Goal: Information Seeking & Learning: Understand process/instructions

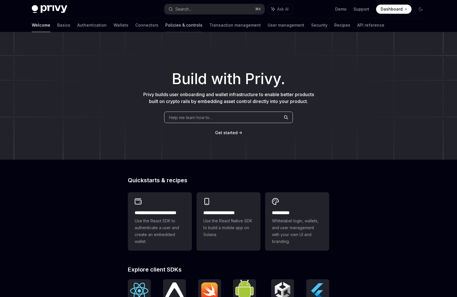
click at [165, 27] on link "Policies & controls" at bounding box center [183, 25] width 37 height 14
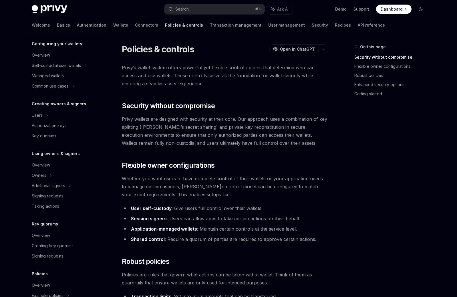
scroll to position [106, 0]
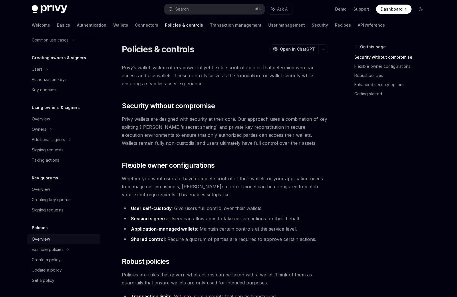
click at [50, 240] on div "Overview" at bounding box center [64, 239] width 65 height 7
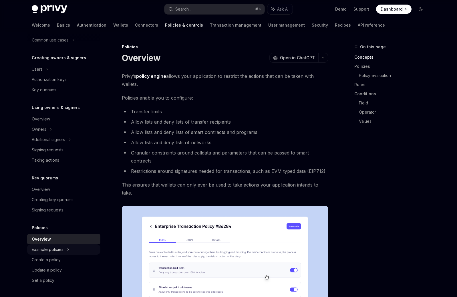
click at [54, 23] on div "Example policies" at bounding box center [57, 19] width 50 height 7
type textarea "*"
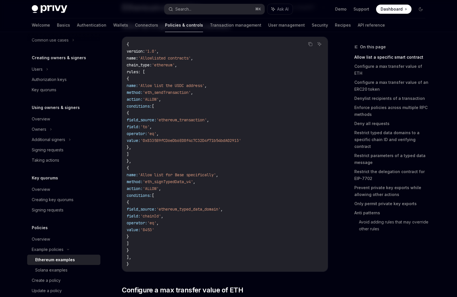
scroll to position [51, 0]
click at [194, 84] on span "'Allow list the USDC address'" at bounding box center [171, 84] width 66 height 5
click at [138, 71] on span "rules" at bounding box center [132, 71] width 11 height 5
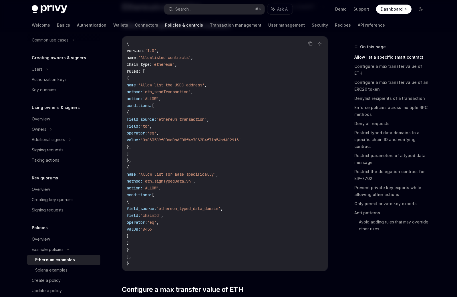
click at [211, 67] on code "{ version : '1.0' , name : 'Allowlisted contracts' , chain_type : 'ethereum' , …" at bounding box center [225, 153] width 197 height 227
click at [191, 93] on span "'eth_sendTransaction'" at bounding box center [167, 91] width 48 height 5
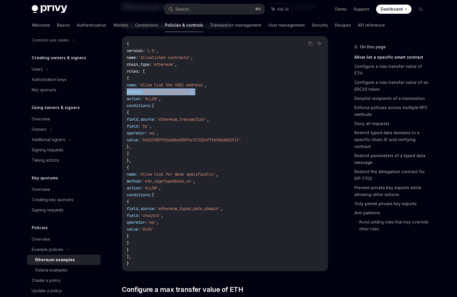
click at [191, 93] on span "'eth_sendTransaction'" at bounding box center [167, 91] width 48 height 5
click at [213, 96] on code "{ version : '1.0' , name : 'Allowlisted contracts' , chain_type : 'ethereum' , …" at bounding box center [225, 153] width 197 height 227
drag, startPoint x: 223, startPoint y: 92, endPoint x: 177, endPoint y: 91, distance: 45.5
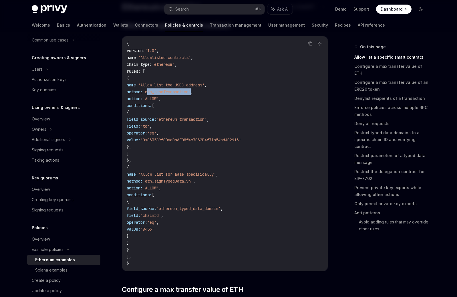
click at [177, 91] on span "'eth_sendTransaction'" at bounding box center [167, 91] width 48 height 5
